Goal: Task Accomplishment & Management: Manage account settings

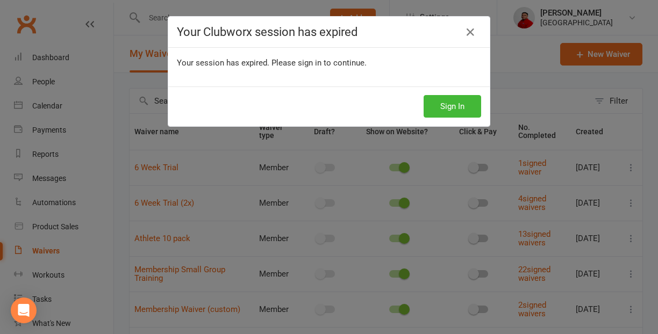
select select "25"
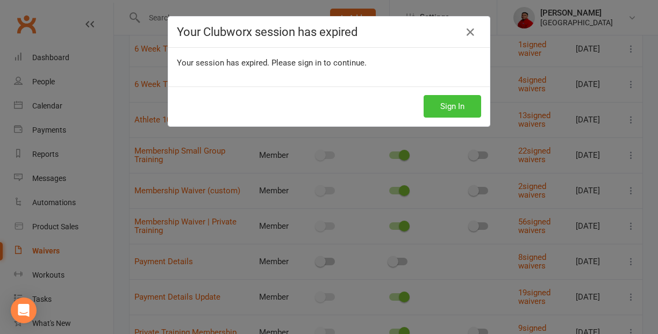
click at [458, 101] on button "Sign In" at bounding box center [453, 106] width 58 height 23
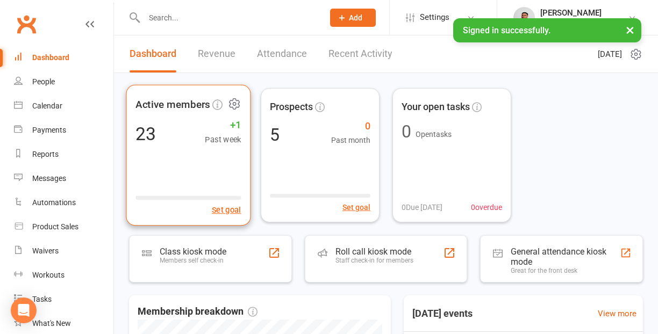
click at [234, 125] on span "+1" at bounding box center [223, 125] width 36 height 16
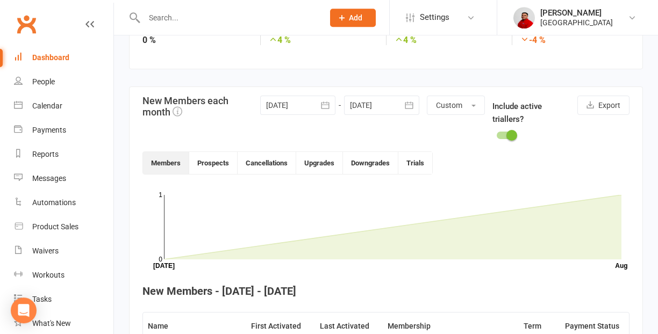
scroll to position [206, 0]
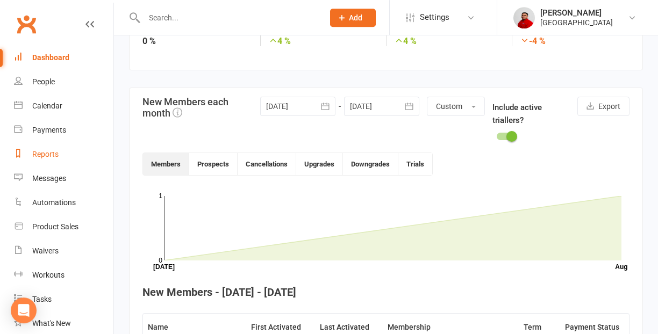
click at [49, 156] on div "Reports" at bounding box center [45, 154] width 26 height 9
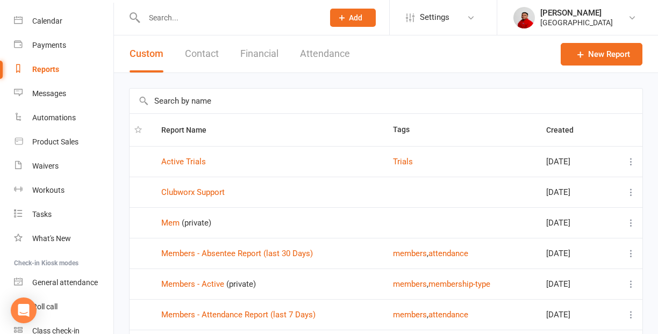
scroll to position [85, 0]
click at [47, 166] on div "Waivers" at bounding box center [45, 165] width 26 height 9
select select "25"
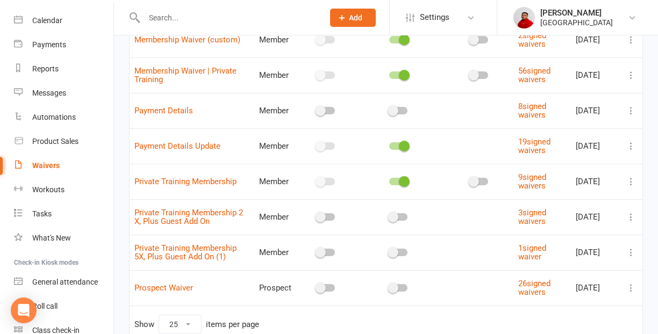
scroll to position [324, 0]
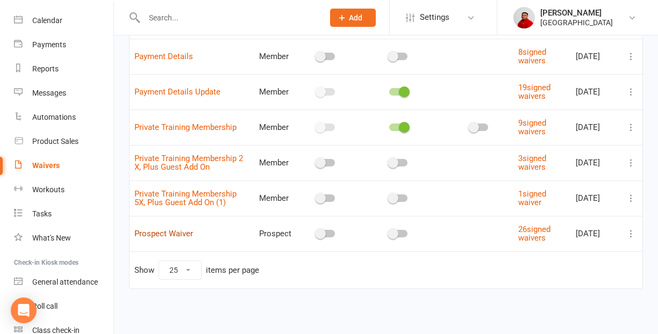
click at [167, 238] on link "Prospect Waiver" at bounding box center [163, 234] width 59 height 10
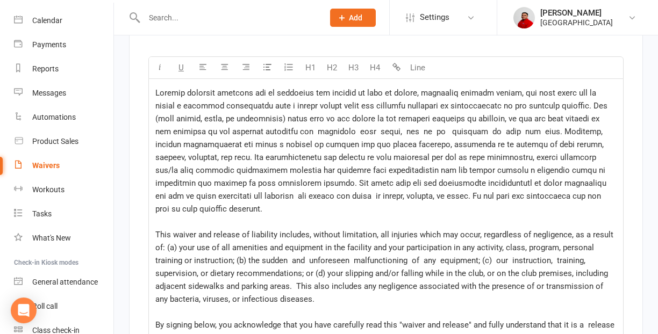
scroll to position [1527, 0]
click at [156, 89] on span at bounding box center [382, 151] width 454 height 126
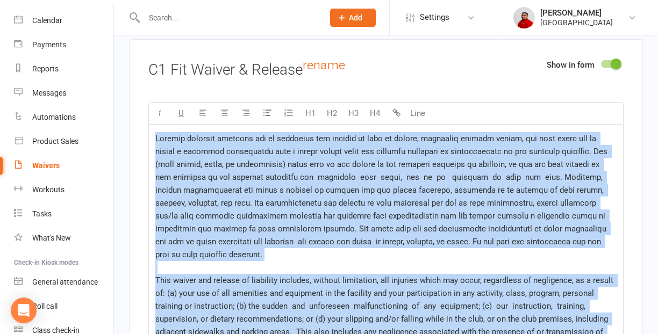
scroll to position [1492, 0]
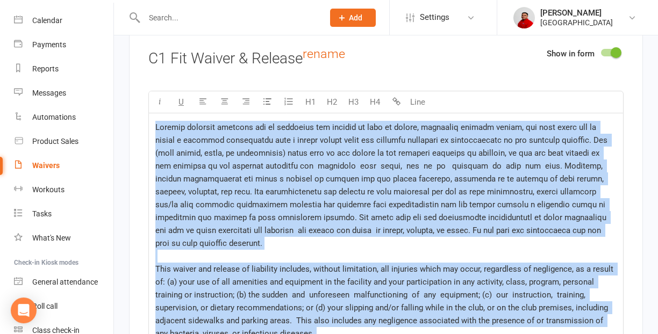
copy p "Because physical exercise can be strenuous and subject to risk of injury, inclu…"
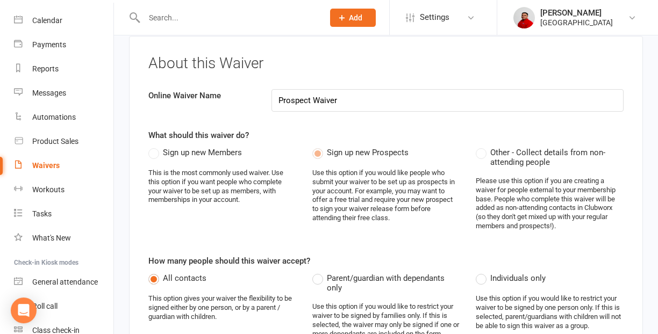
scroll to position [0, 0]
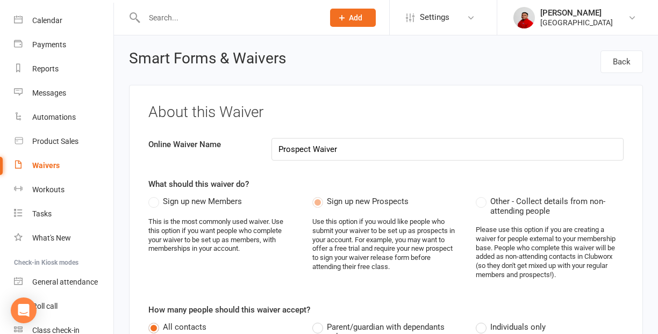
select select "25"
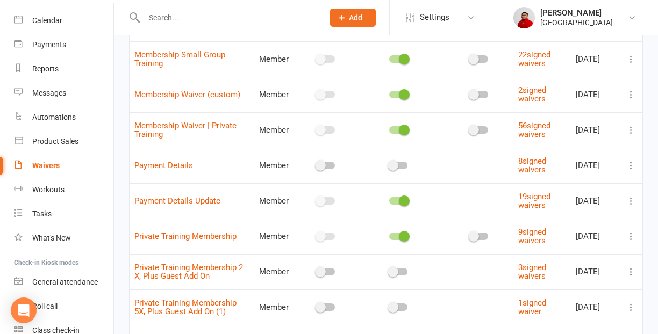
scroll to position [222, 0]
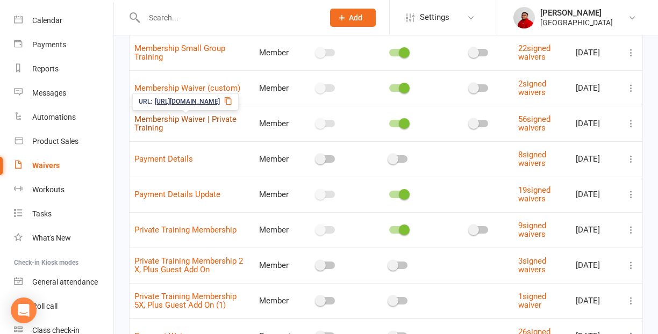
click at [172, 119] on link "Membership Waiver | Private Training" at bounding box center [185, 124] width 102 height 19
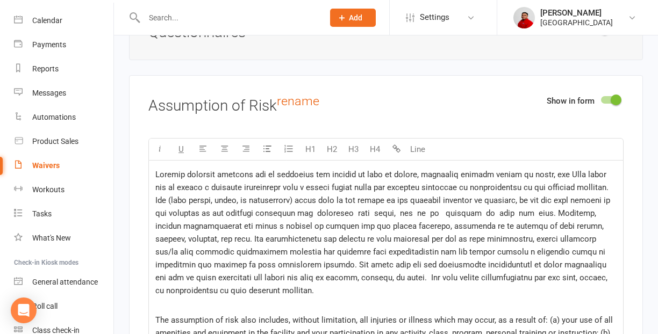
scroll to position [1529, 0]
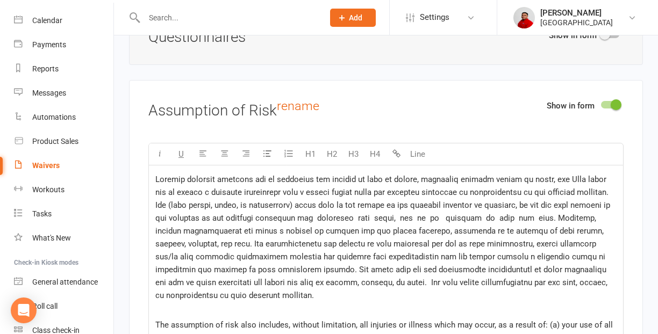
click at [156, 178] on span at bounding box center [383, 238] width 457 height 126
click at [184, 180] on span at bounding box center [383, 238] width 457 height 126
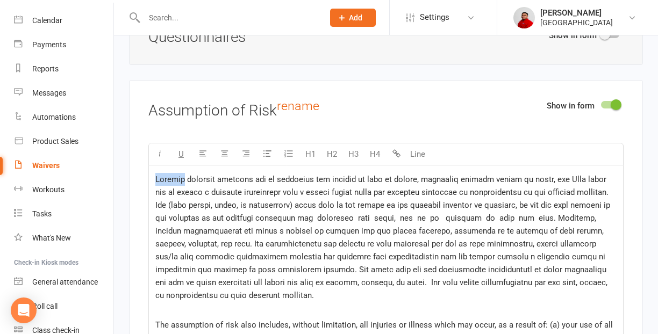
click at [184, 180] on span at bounding box center [383, 238] width 457 height 126
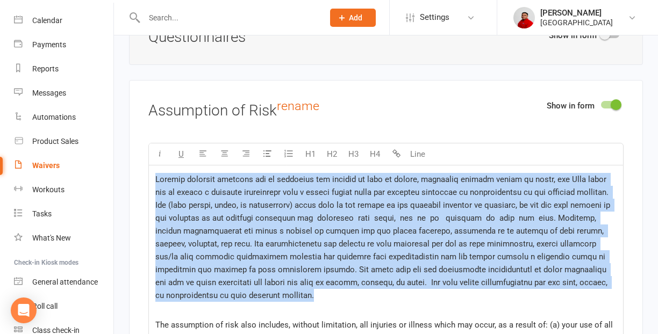
click at [184, 180] on span at bounding box center [383, 238] width 457 height 126
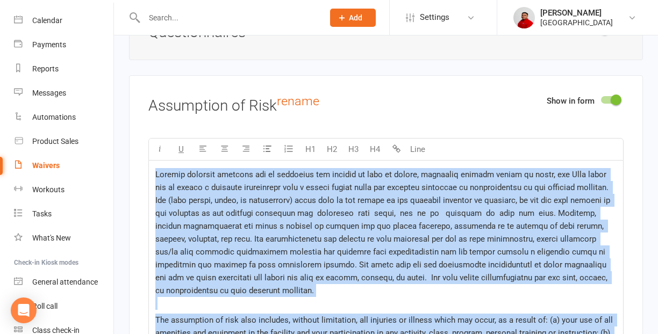
scroll to position [1531, 0]
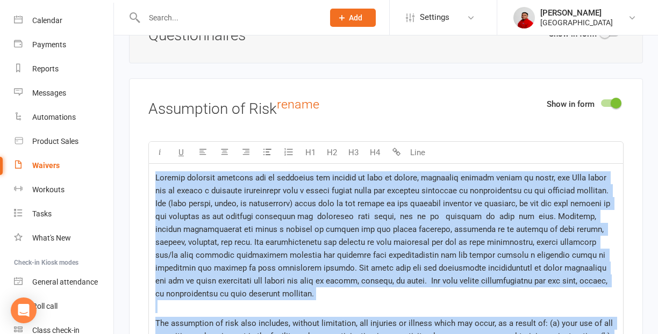
copy div "Because physical exercise can be strenuous and subject to risk of injury, inclu…"
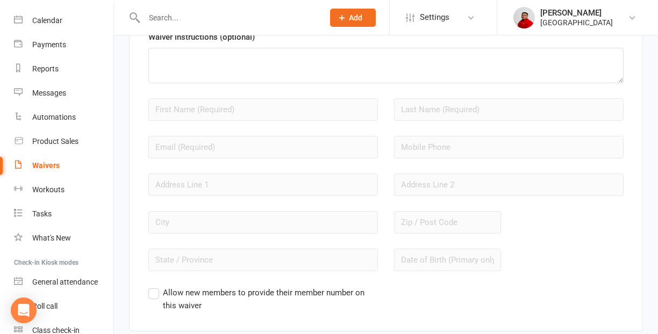
scroll to position [913, 0]
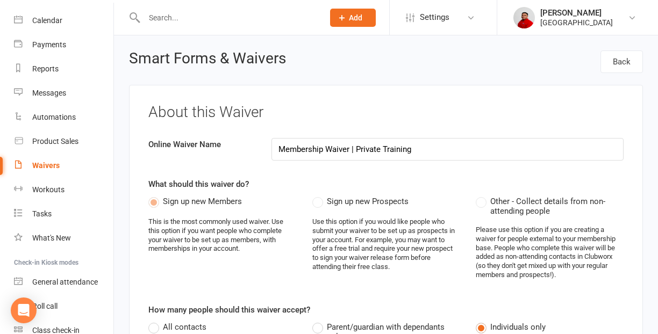
select select "25"
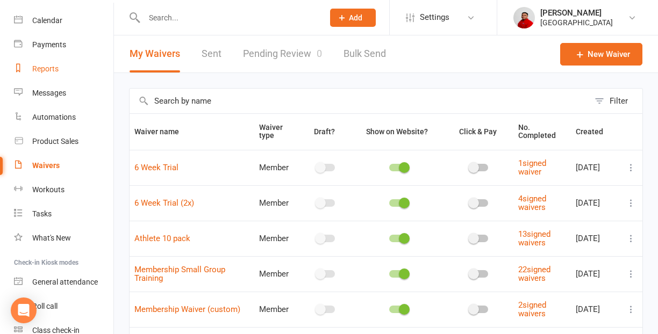
click at [51, 69] on div "Reports" at bounding box center [45, 69] width 26 height 9
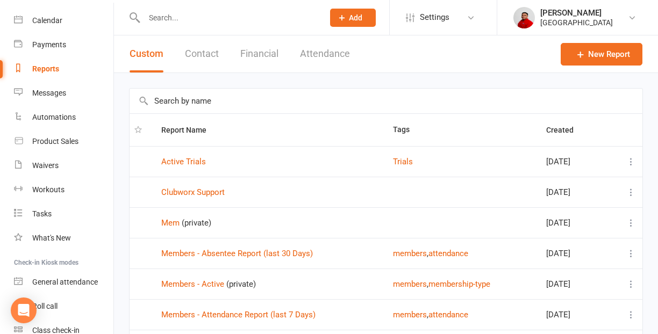
click at [262, 54] on button "Financial" at bounding box center [259, 53] width 38 height 37
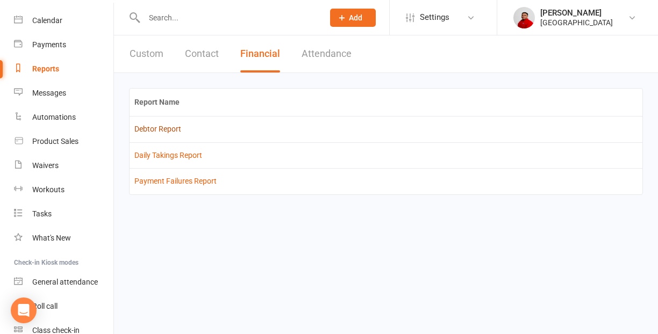
click at [161, 127] on link "Debtor Report" at bounding box center [157, 129] width 47 height 9
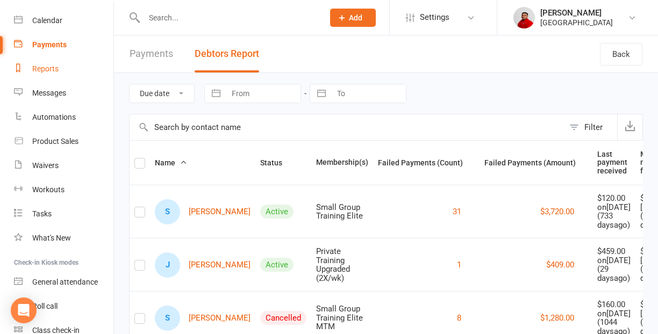
click at [48, 70] on div "Reports" at bounding box center [45, 69] width 26 height 9
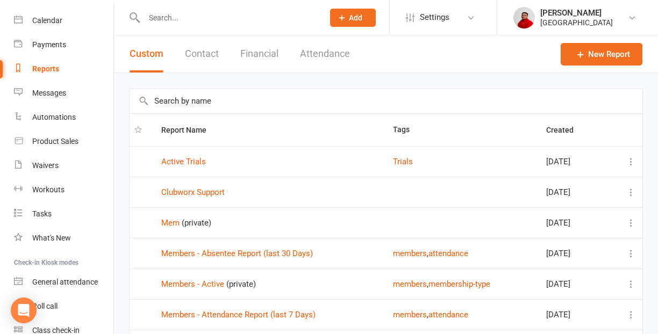
scroll to position [5, 0]
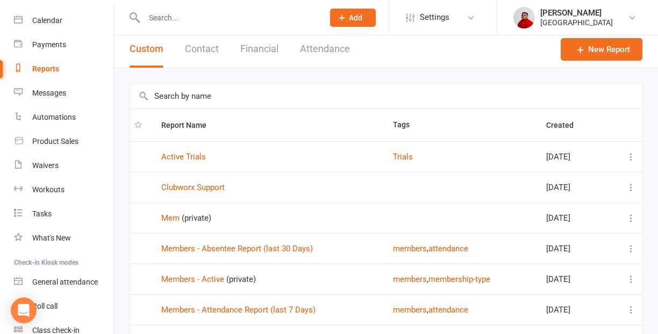
click at [260, 48] on button "Financial" at bounding box center [259, 49] width 38 height 37
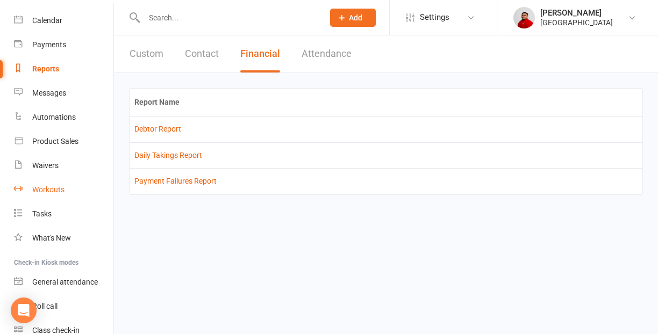
click at [45, 192] on div "Workouts" at bounding box center [48, 189] width 32 height 9
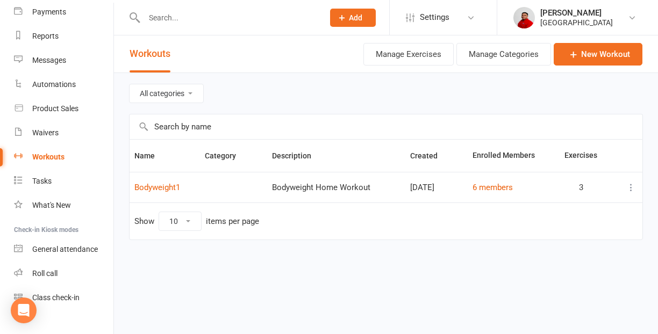
scroll to position [116, 0]
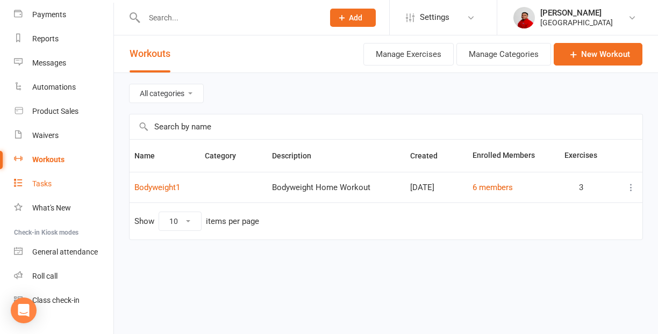
click at [44, 189] on link "Tasks" at bounding box center [63, 184] width 99 height 24
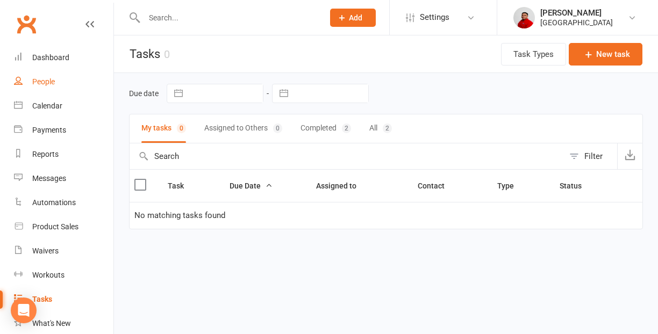
click at [51, 84] on div "People" at bounding box center [43, 81] width 23 height 9
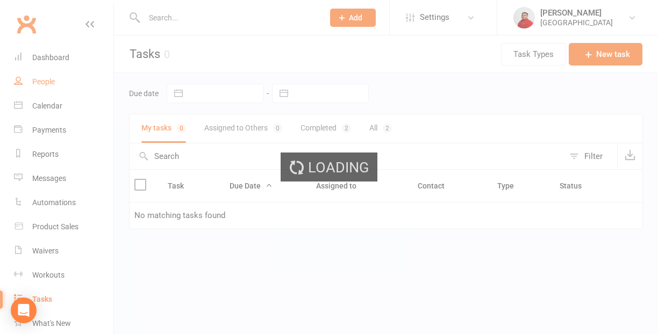
select select "50"
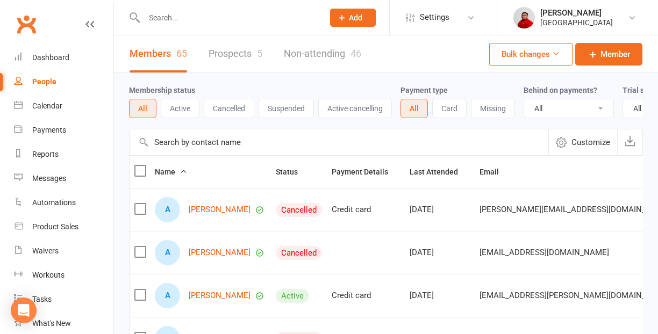
click at [145, 172] on label at bounding box center [139, 171] width 11 height 11
click at [145, 166] on input "checkbox" at bounding box center [139, 166] width 11 height 0
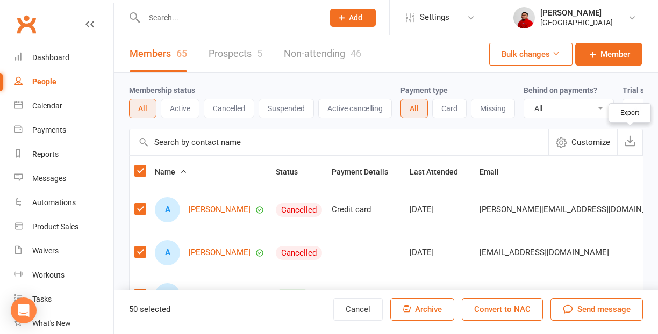
click at [631, 143] on icon "button" at bounding box center [630, 140] width 11 height 11
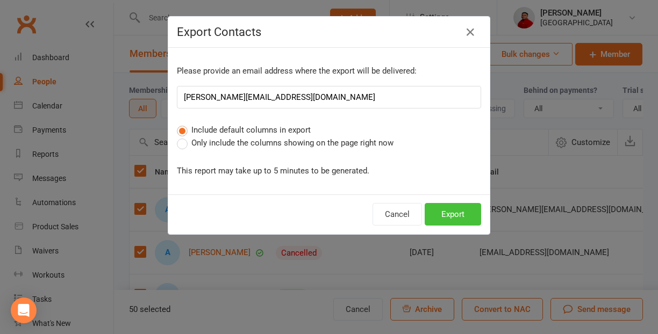
click at [453, 214] on button "Export" at bounding box center [453, 214] width 56 height 23
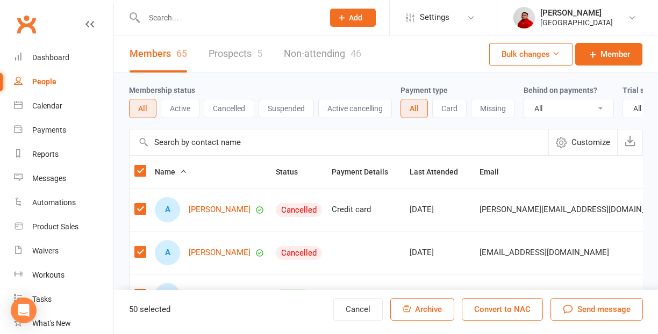
click at [568, 141] on button "Customize" at bounding box center [582, 143] width 69 height 26
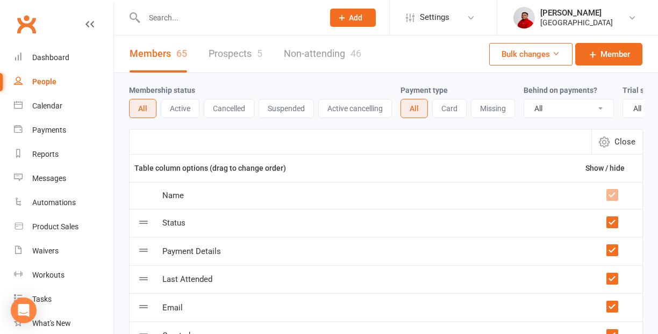
click at [610, 140] on icon "button" at bounding box center [604, 142] width 11 height 11
select select "50"
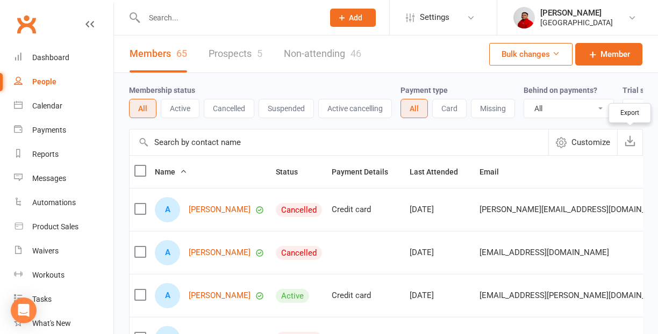
click at [632, 142] on icon "button" at bounding box center [630, 140] width 11 height 11
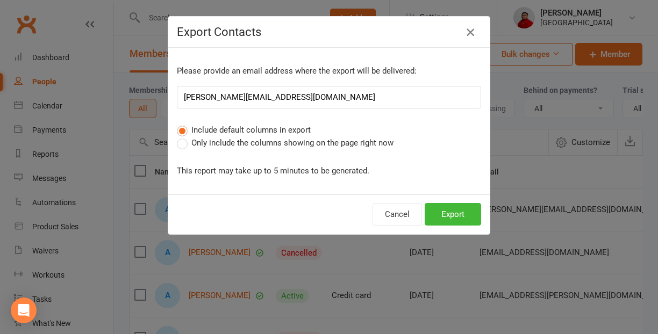
click at [469, 31] on icon "button" at bounding box center [470, 32] width 13 height 13
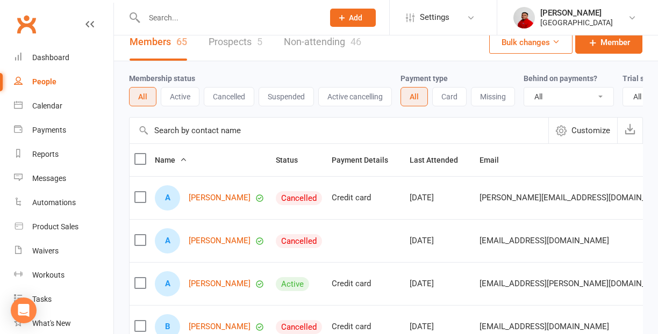
scroll to position [13, 0]
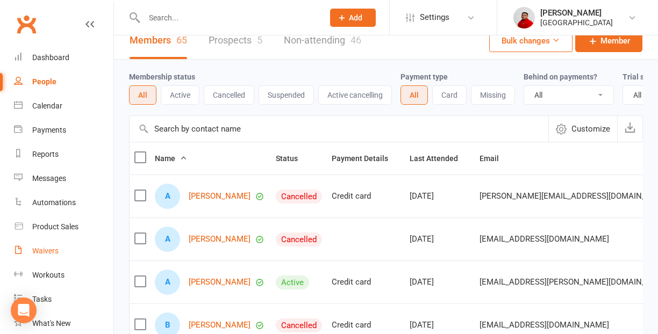
click at [51, 255] on div "Waivers" at bounding box center [45, 251] width 26 height 9
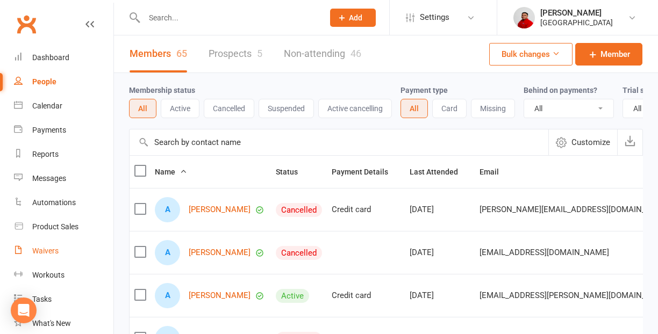
select select "25"
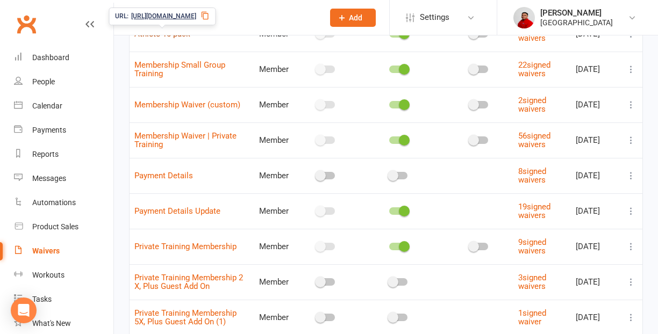
scroll to position [291, 0]
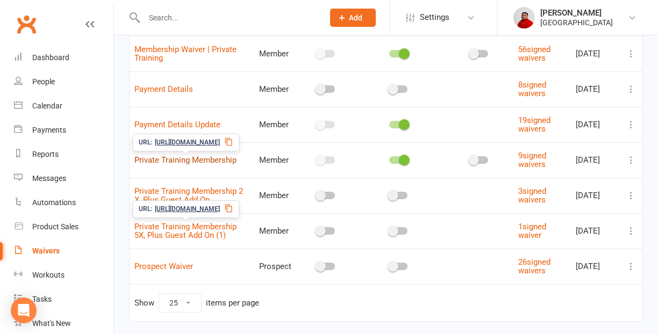
click at [196, 160] on link "Private Training Membership" at bounding box center [185, 160] width 102 height 10
click at [0, 0] on div "Loading" at bounding box center [0, 0] width 0 height 0
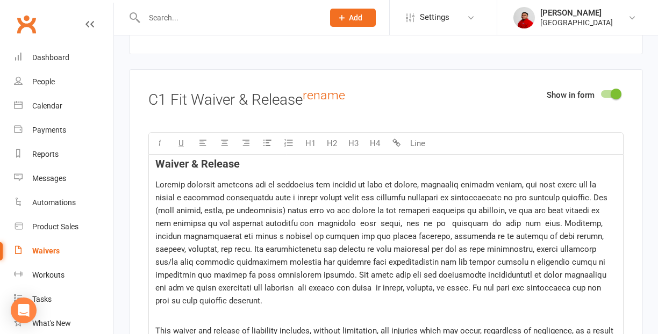
scroll to position [2060, 0]
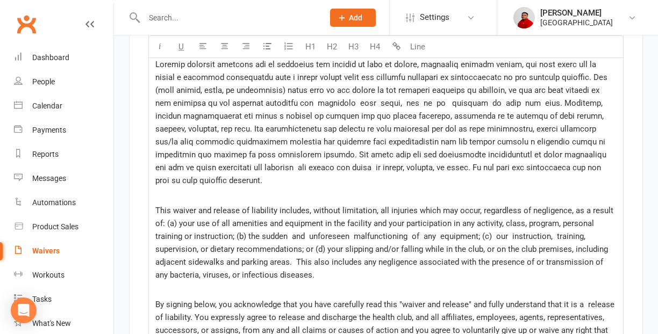
click at [237, 116] on span at bounding box center [382, 123] width 454 height 126
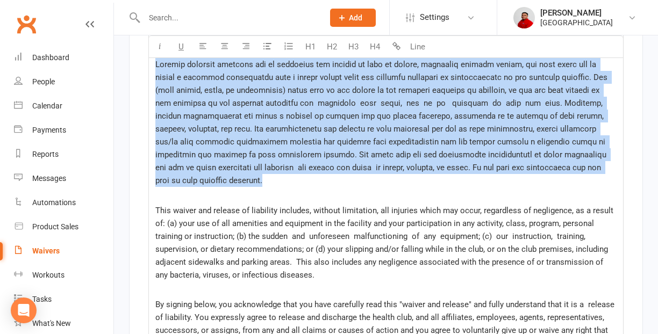
click at [237, 116] on span at bounding box center [382, 123] width 454 height 126
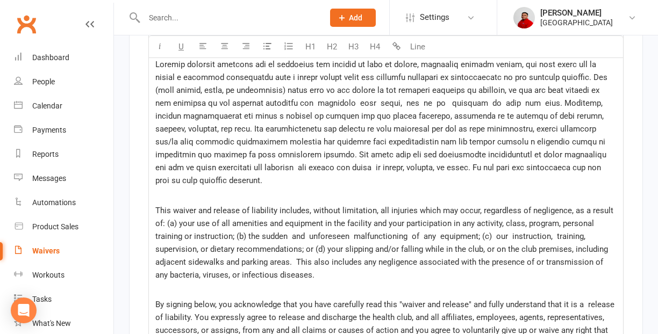
click at [237, 116] on span at bounding box center [382, 123] width 454 height 126
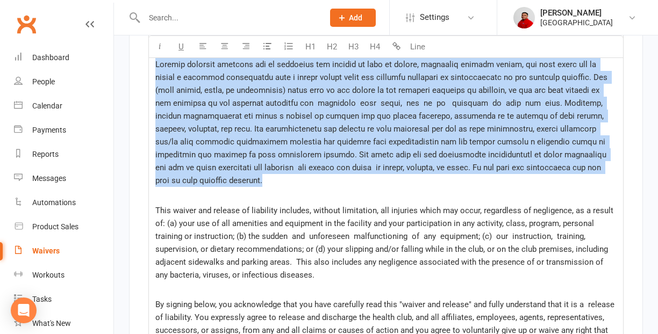
click at [237, 116] on span at bounding box center [382, 123] width 454 height 126
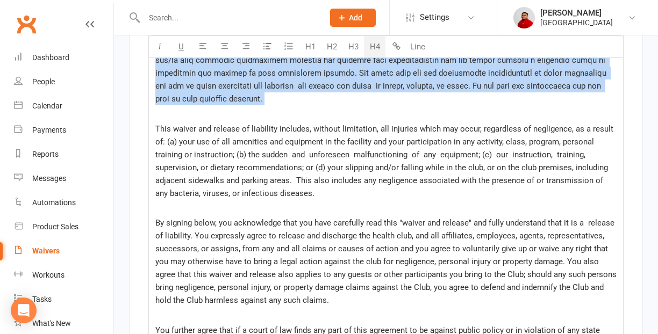
scroll to position [2140, 0]
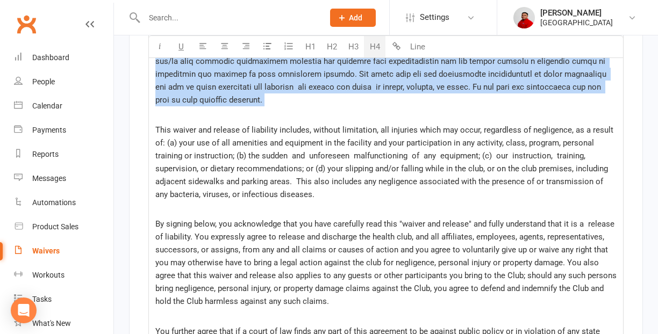
copy div "Waiver & Release Because physical exercise can be strenuous and subject to risk…"
